Goal: Information Seeking & Learning: Learn about a topic

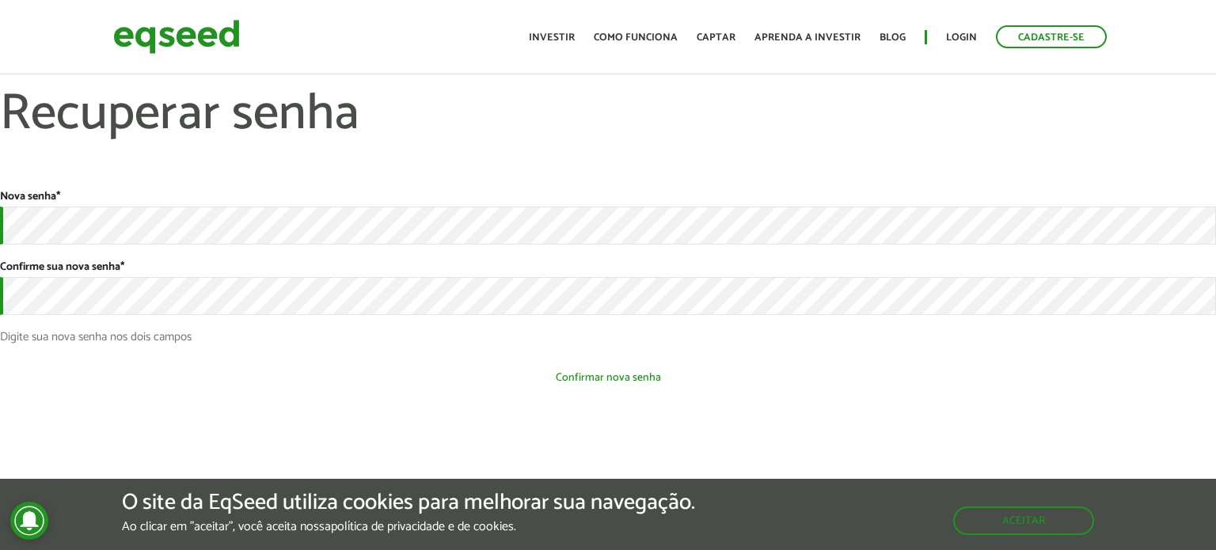
click at [518, 371] on button "Confirmar nova senha" at bounding box center [608, 378] width 1216 height 30
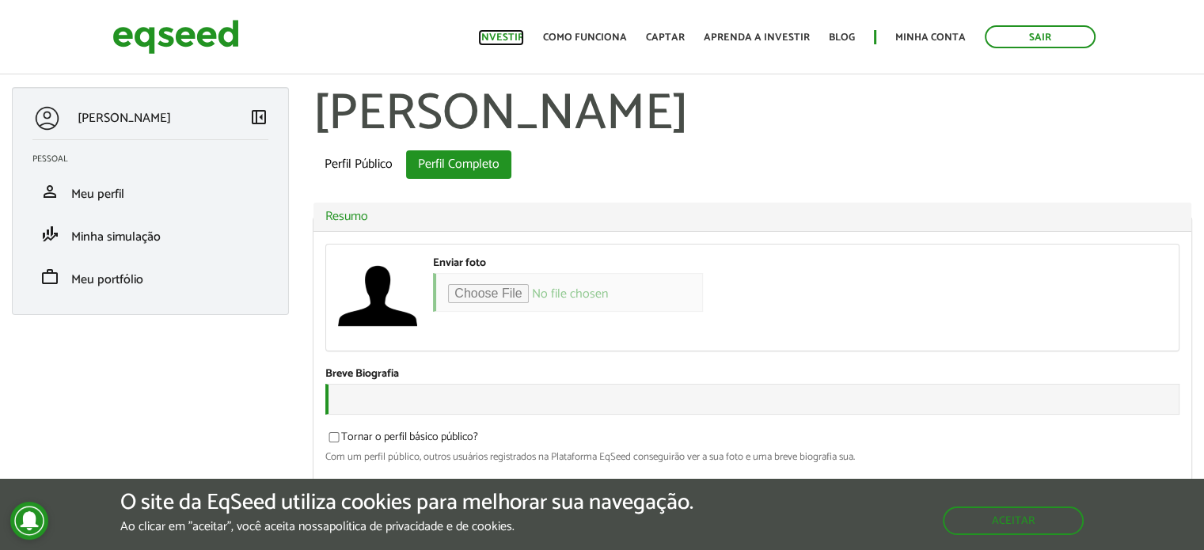
click at [510, 32] on link "Investir" at bounding box center [501, 37] width 46 height 10
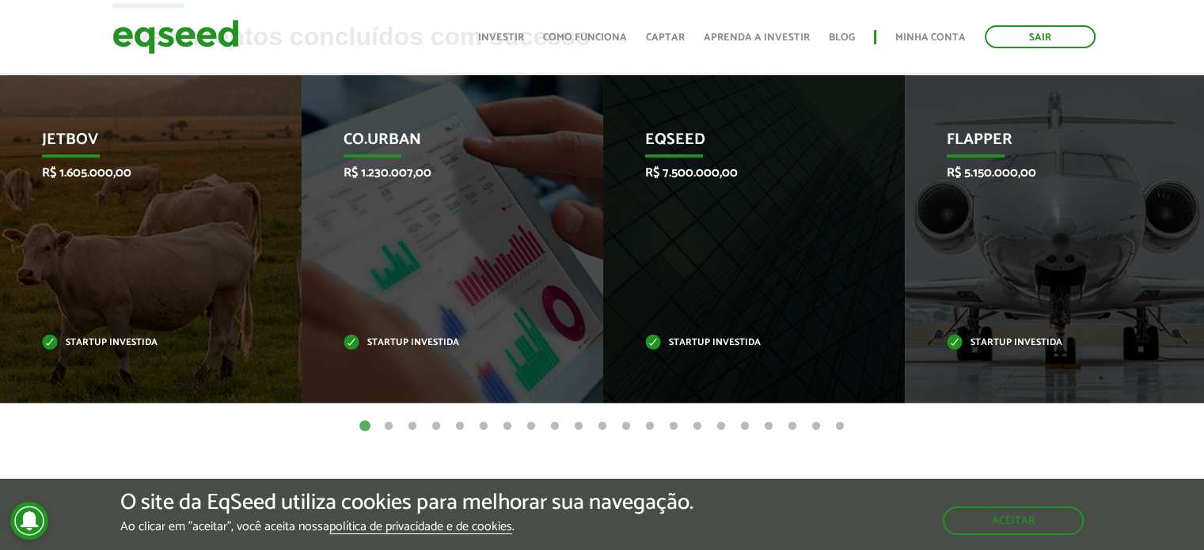
scroll to position [676, 0]
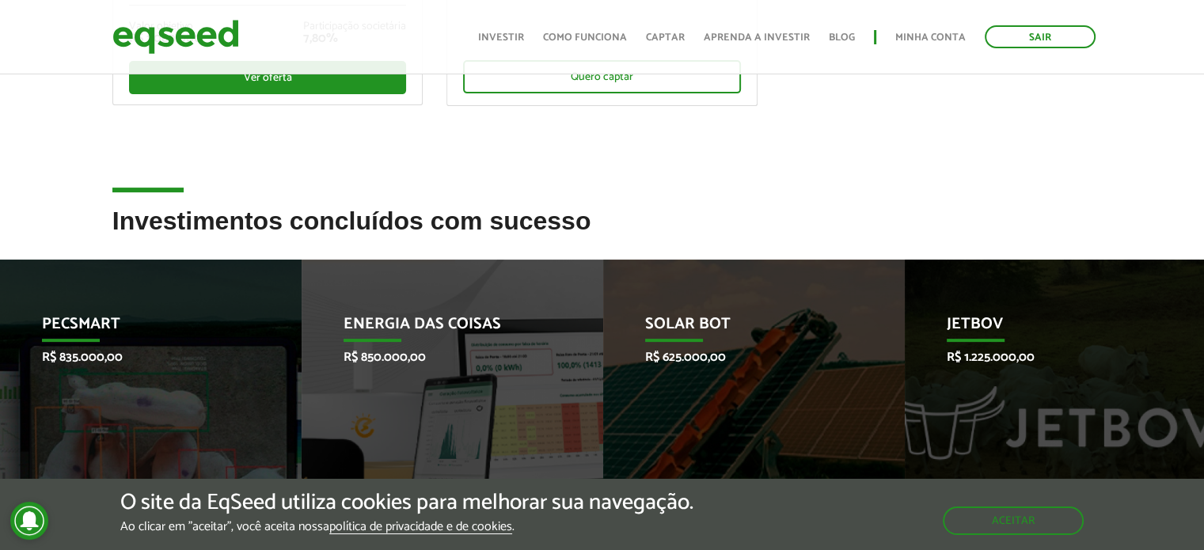
scroll to position [130, 0]
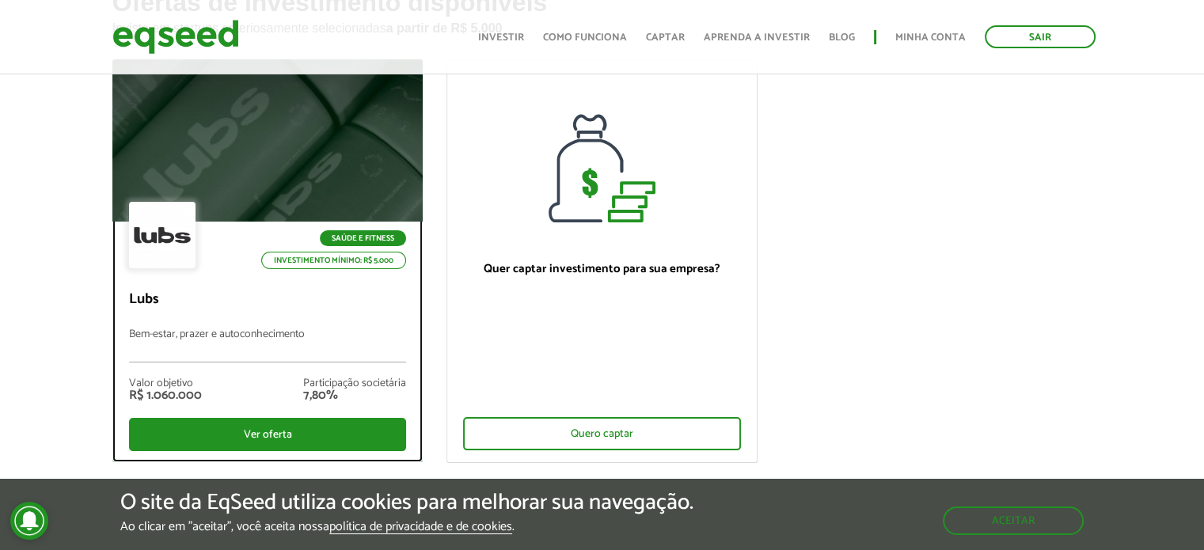
click at [180, 256] on div at bounding box center [162, 235] width 66 height 66
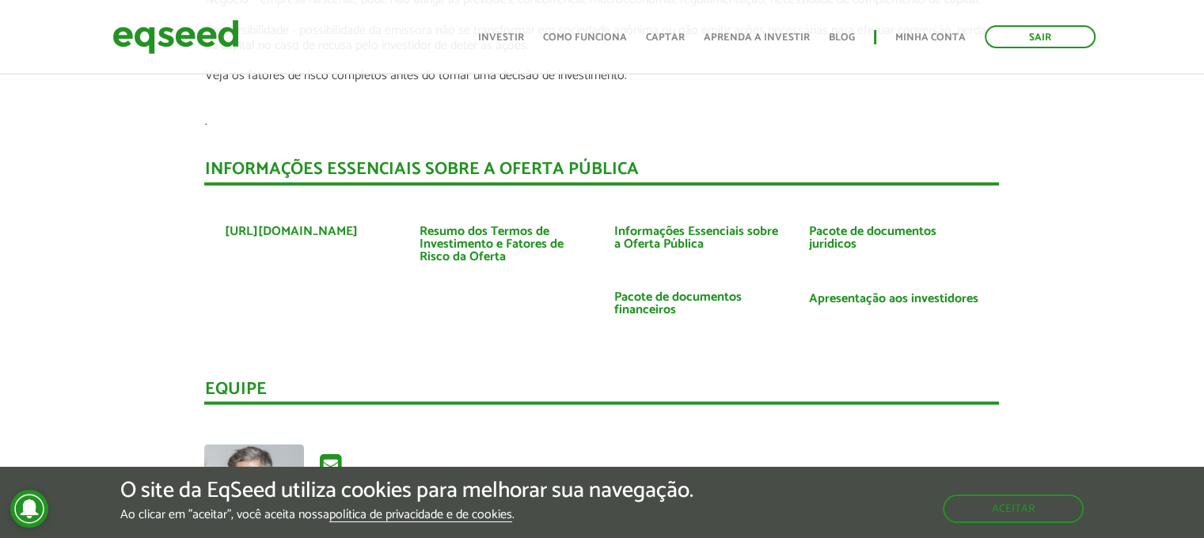
scroll to position [2786, 0]
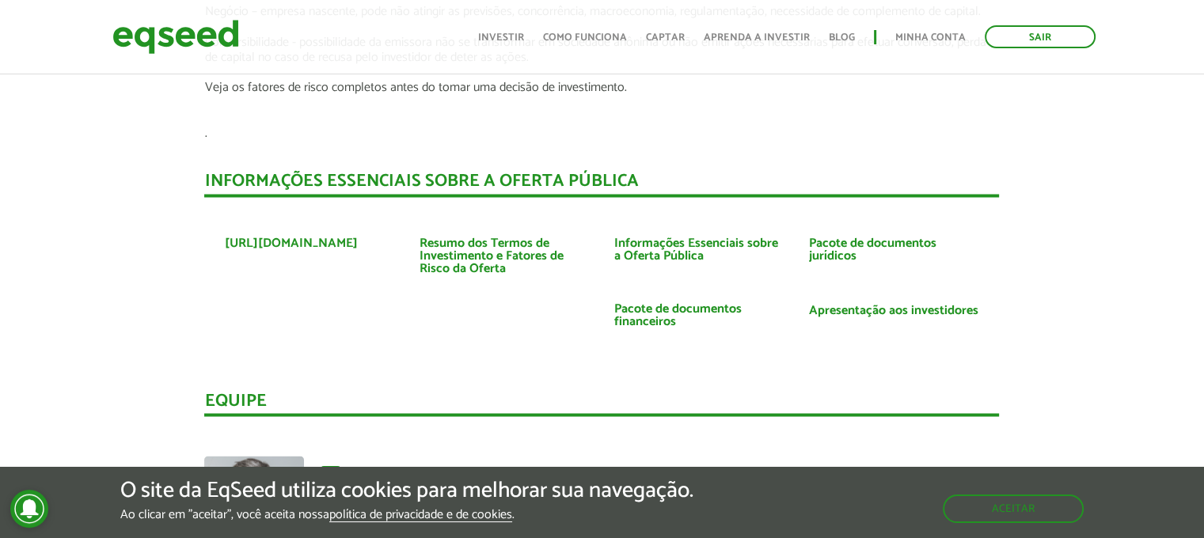
drag, startPoint x: 1215, startPoint y: 51, endPoint x: 1214, endPoint y: 374, distance: 322.2
click at [468, 237] on link "Resumo dos Termos de Investimento e Fatores de Risco da Oferta" at bounding box center [504, 256] width 171 height 38
click at [651, 303] on link "Pacote de documentos financeiros" at bounding box center [698, 314] width 171 height 25
click at [836, 237] on link "Pacote de documentos jurídicos" at bounding box center [893, 249] width 171 height 25
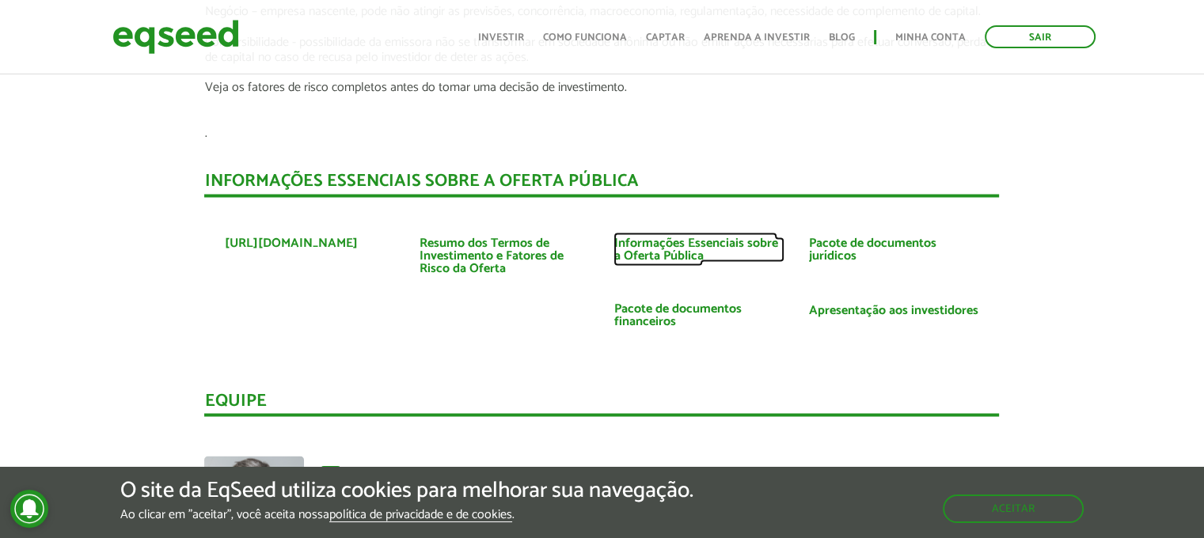
click at [690, 237] on link "Informações Essenciais sobre a Oferta Pública" at bounding box center [698, 249] width 171 height 25
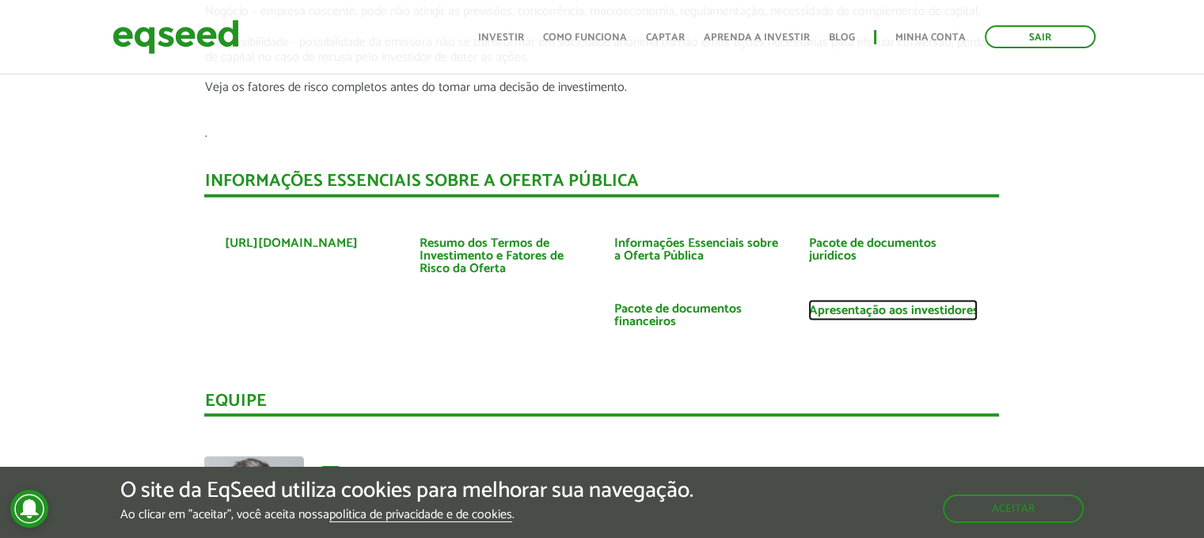
click at [872, 304] on link "Apresentação aos investidores" at bounding box center [892, 310] width 169 height 13
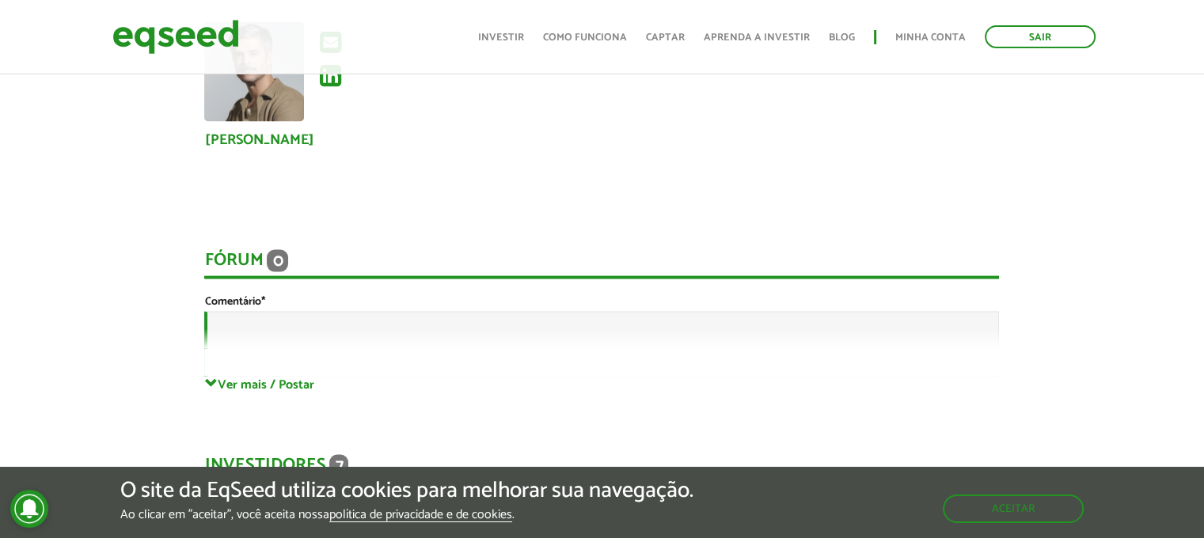
scroll to position [3363, 0]
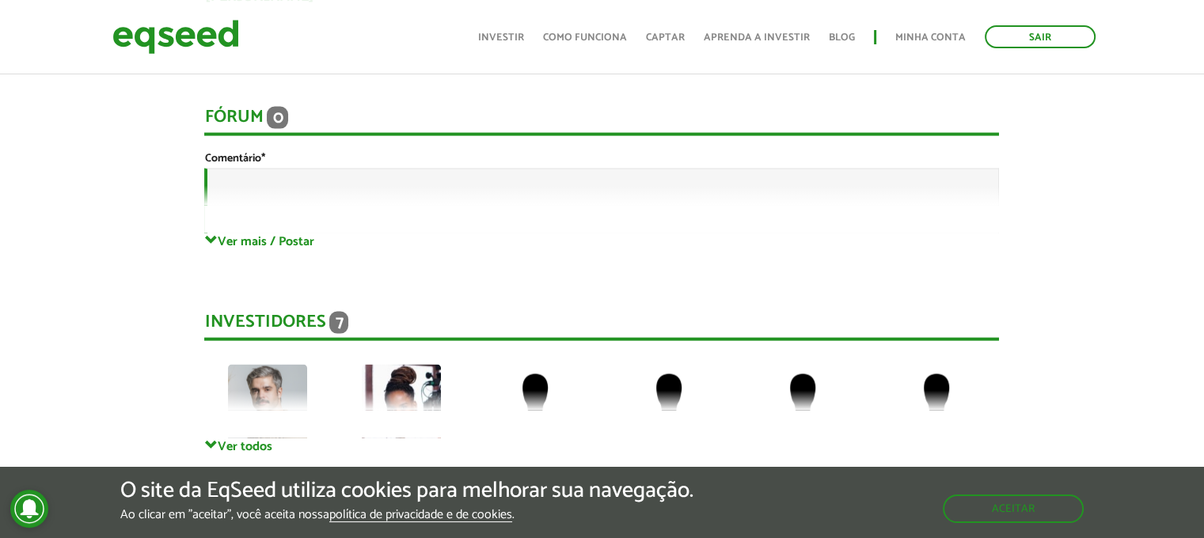
click at [273, 216] on div "Fórum 0 Comentário * Enviar" at bounding box center [601, 154] width 795 height 158
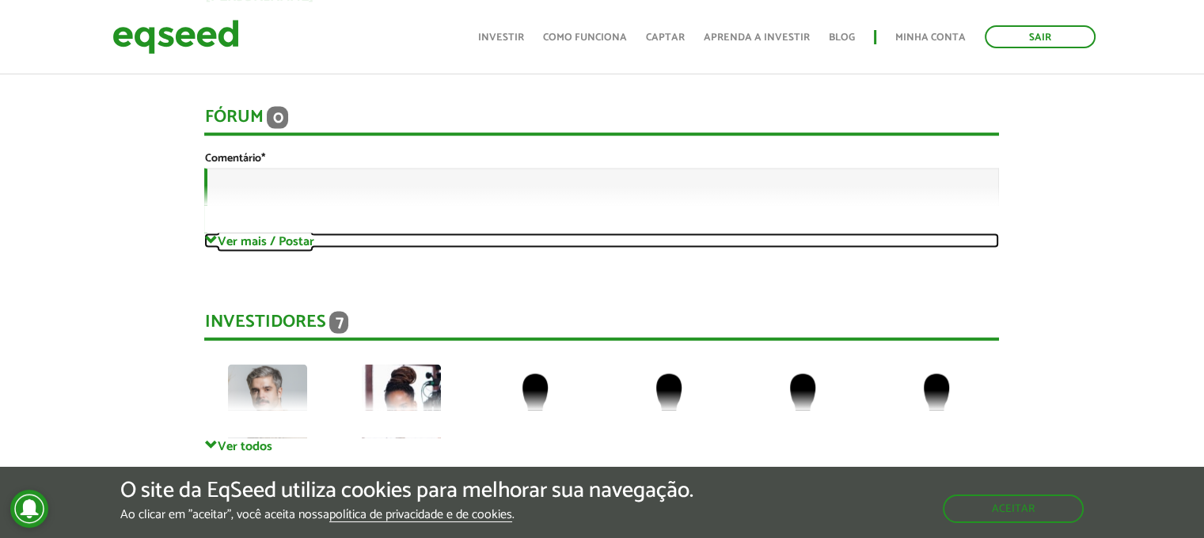
click at [273, 234] on link "Ver mais / Postar" at bounding box center [601, 241] width 795 height 15
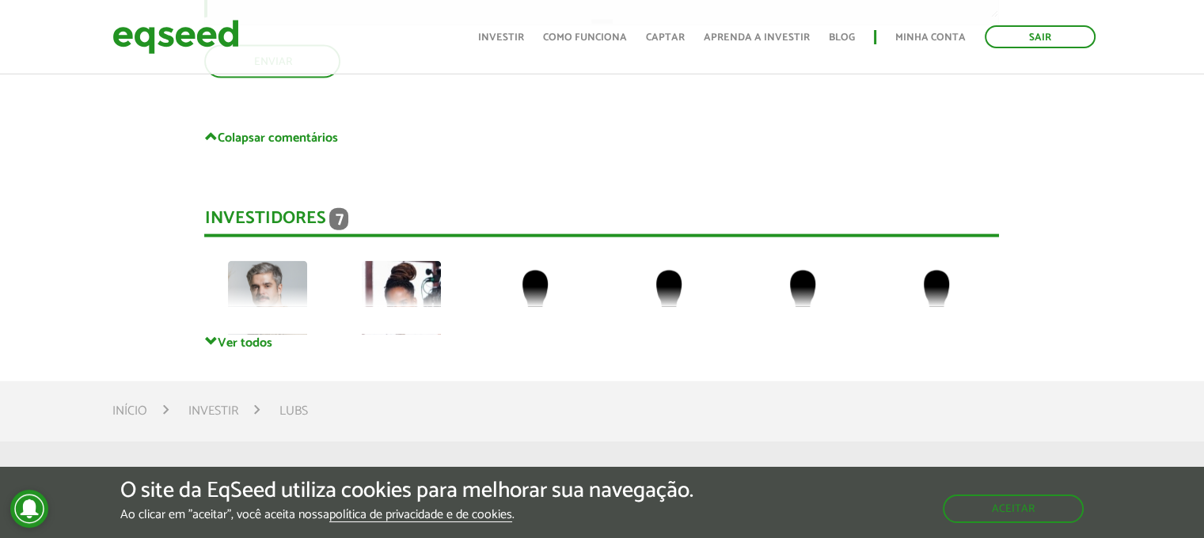
scroll to position [3609, 0]
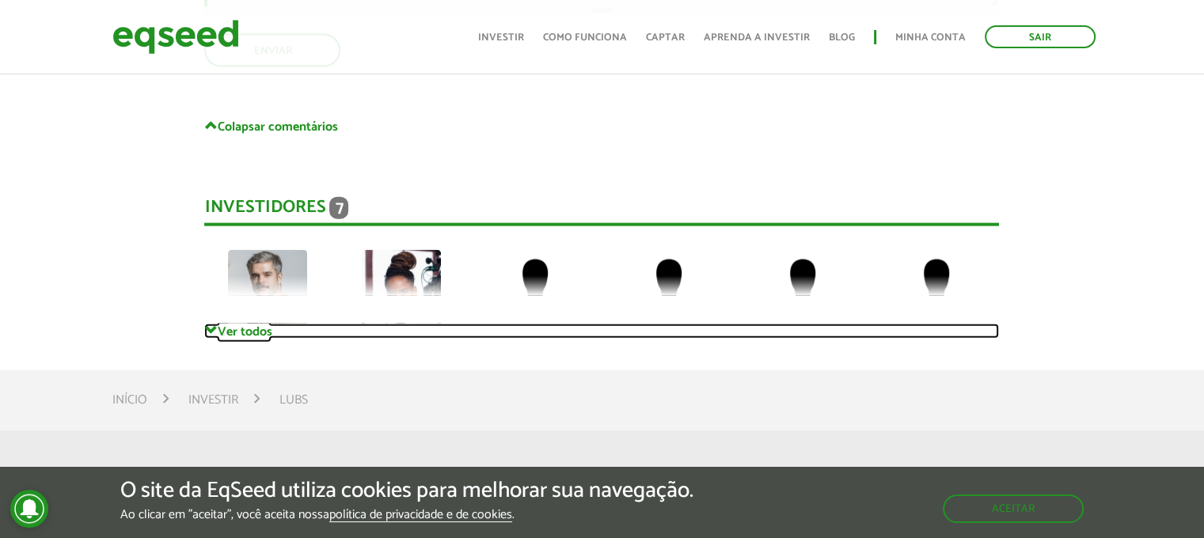
click at [250, 324] on link "Ver todos" at bounding box center [601, 331] width 795 height 15
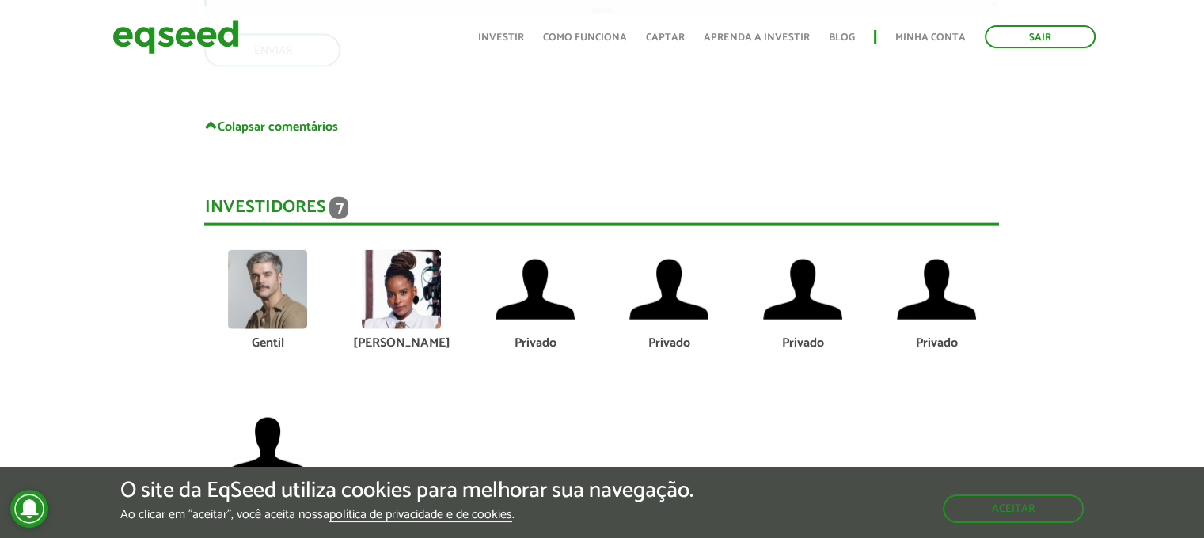
scroll to position [3894, 0]
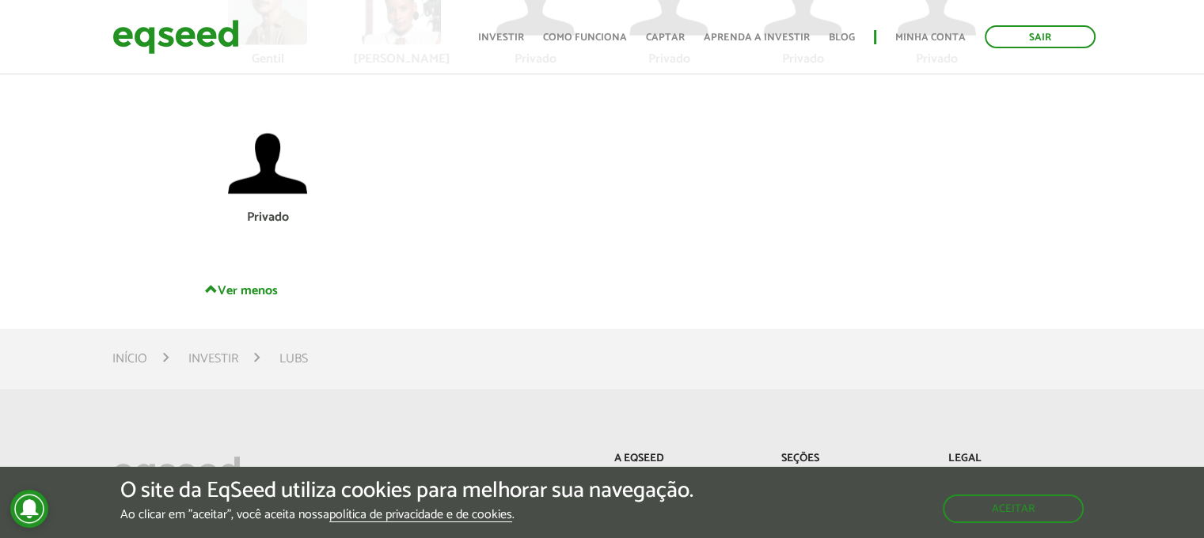
drag, startPoint x: 1202, startPoint y: 455, endPoint x: 1198, endPoint y: 433, distance: 22.4
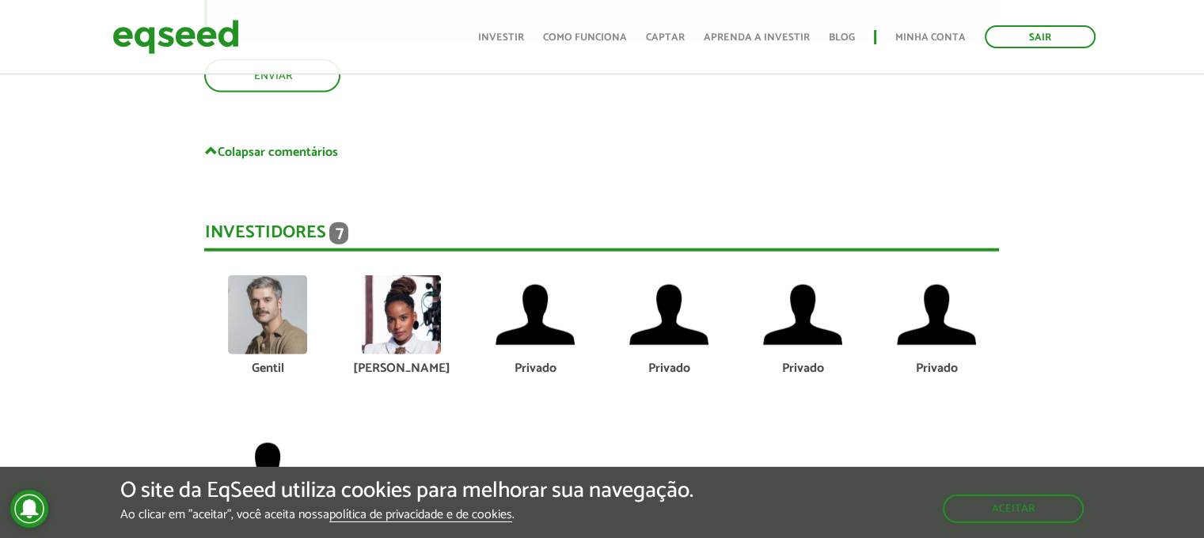
scroll to position [3602, 0]
